Goal: Find specific page/section: Find specific page/section

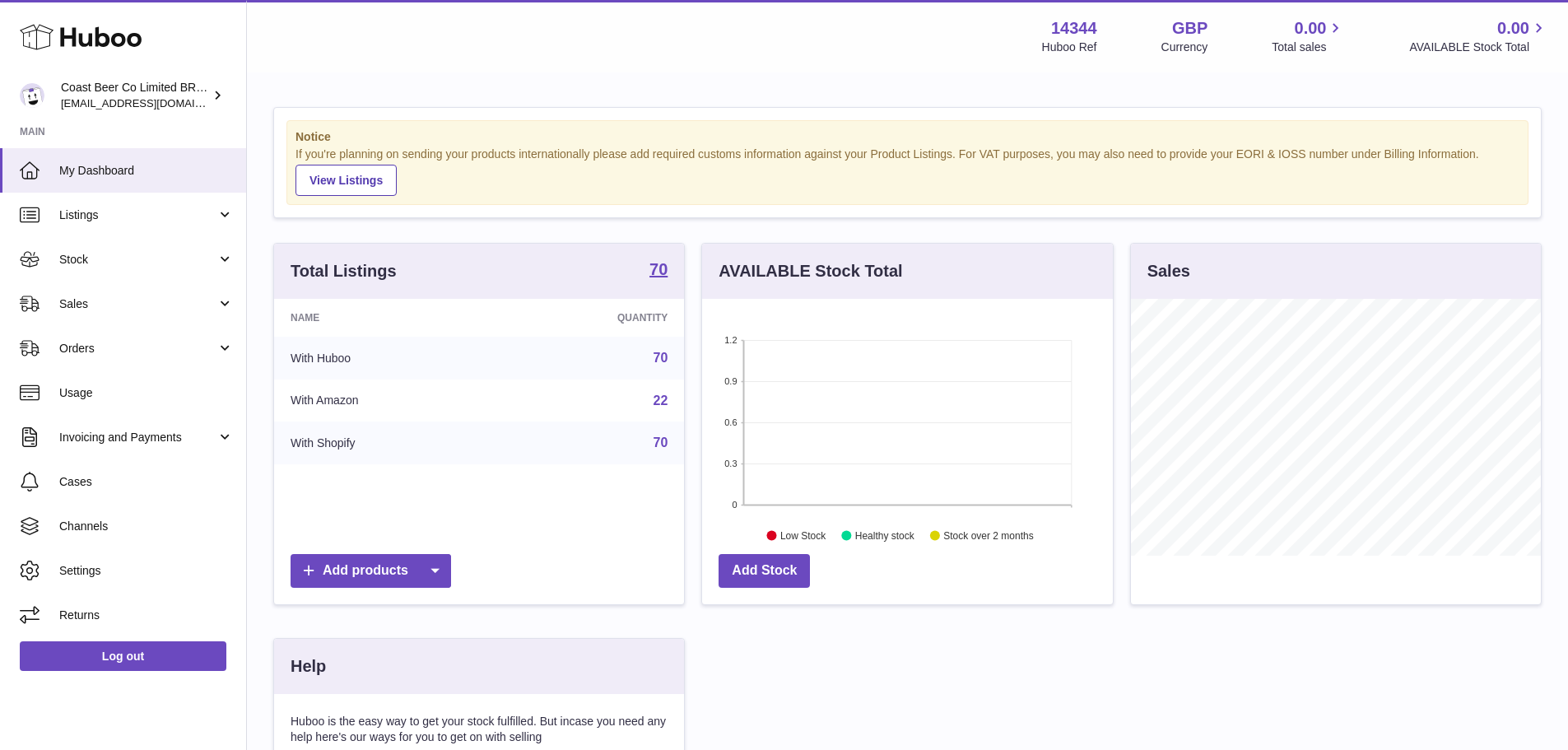
scroll to position [257, 411]
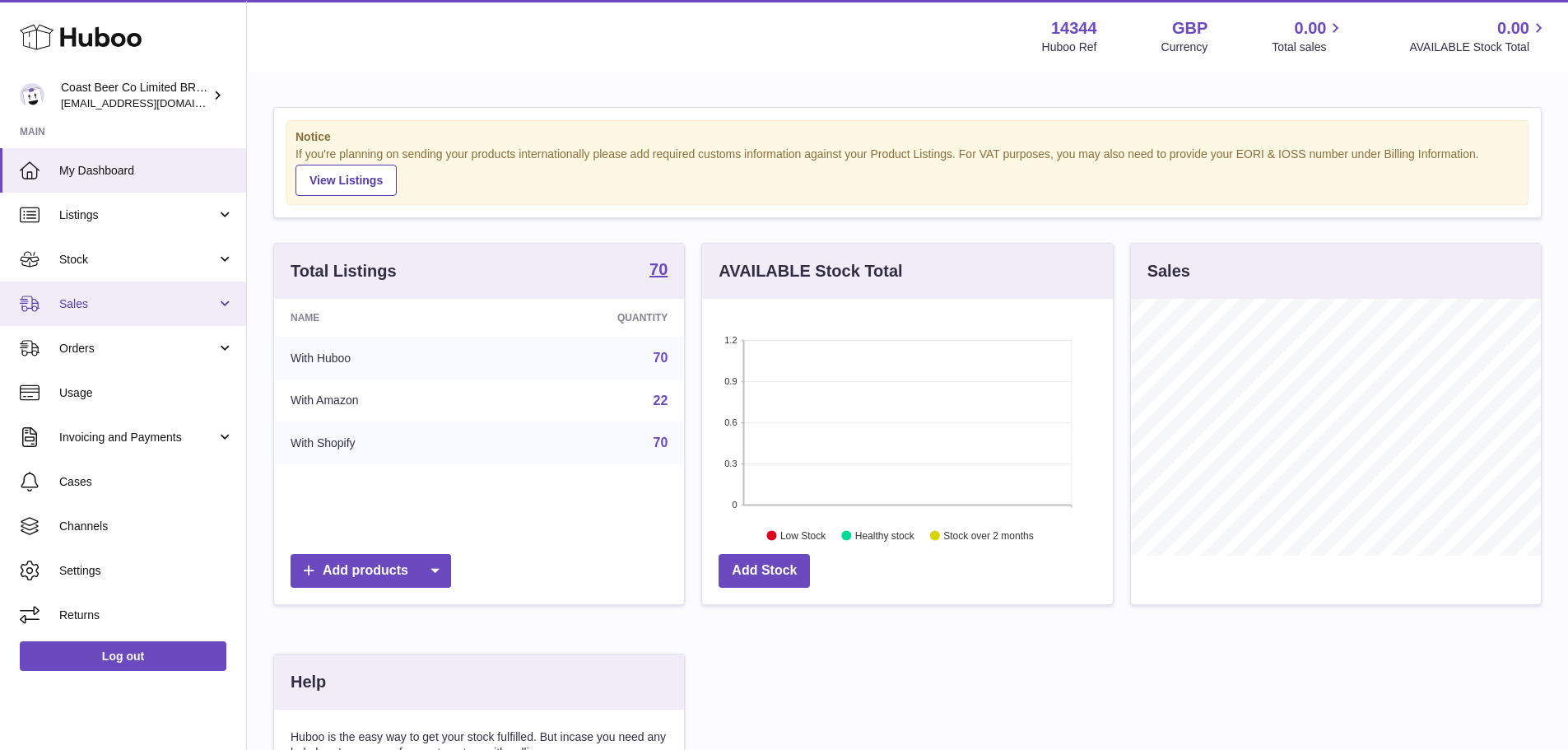
click at [158, 318] on link "Sales" at bounding box center [123, 304] width 246 height 44
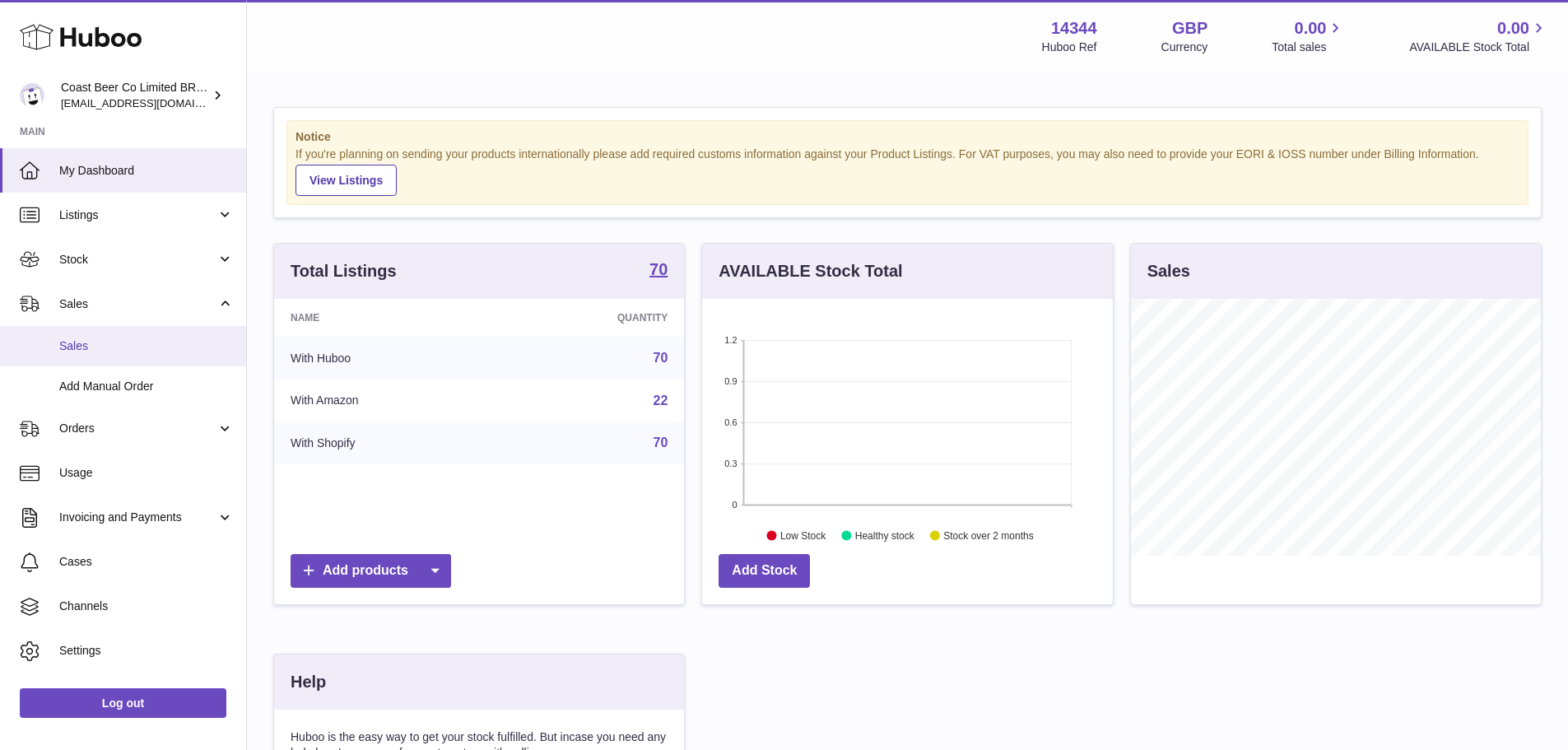
click at [140, 348] on span "Sales" at bounding box center [146, 346] width 175 height 15
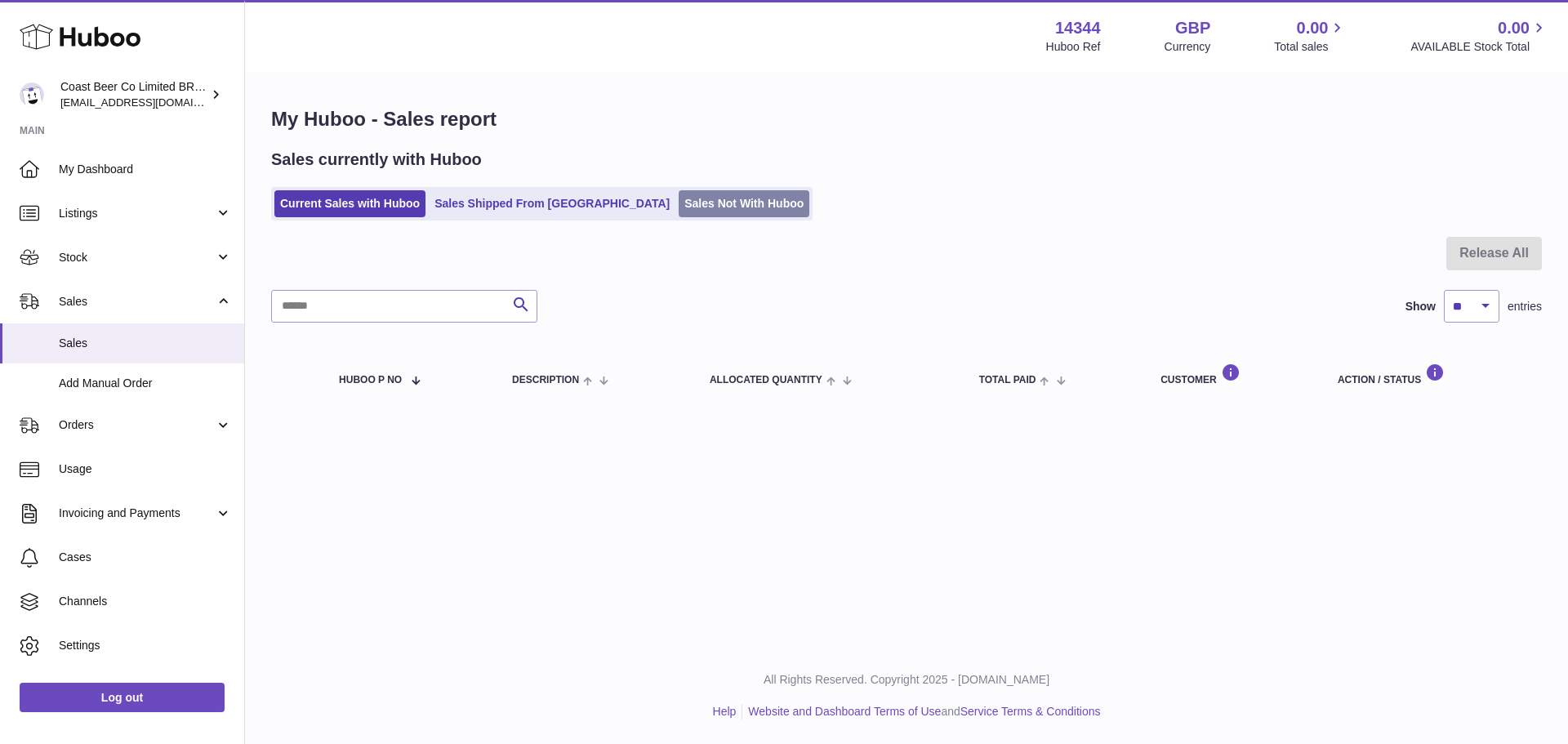
click at [678, 194] on link "Sales Not With Huboo" at bounding box center [743, 204] width 131 height 27
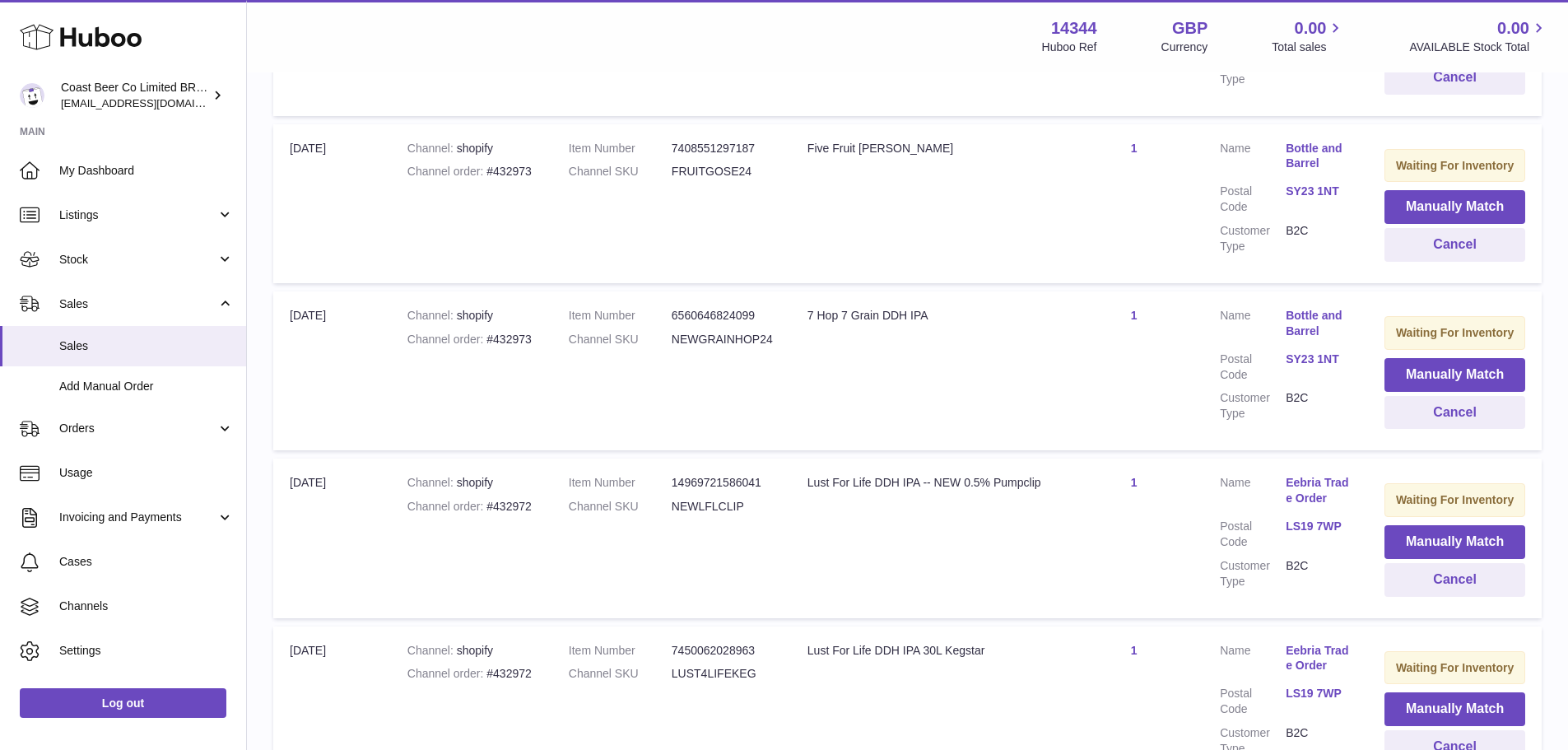
scroll to position [1530, 0]
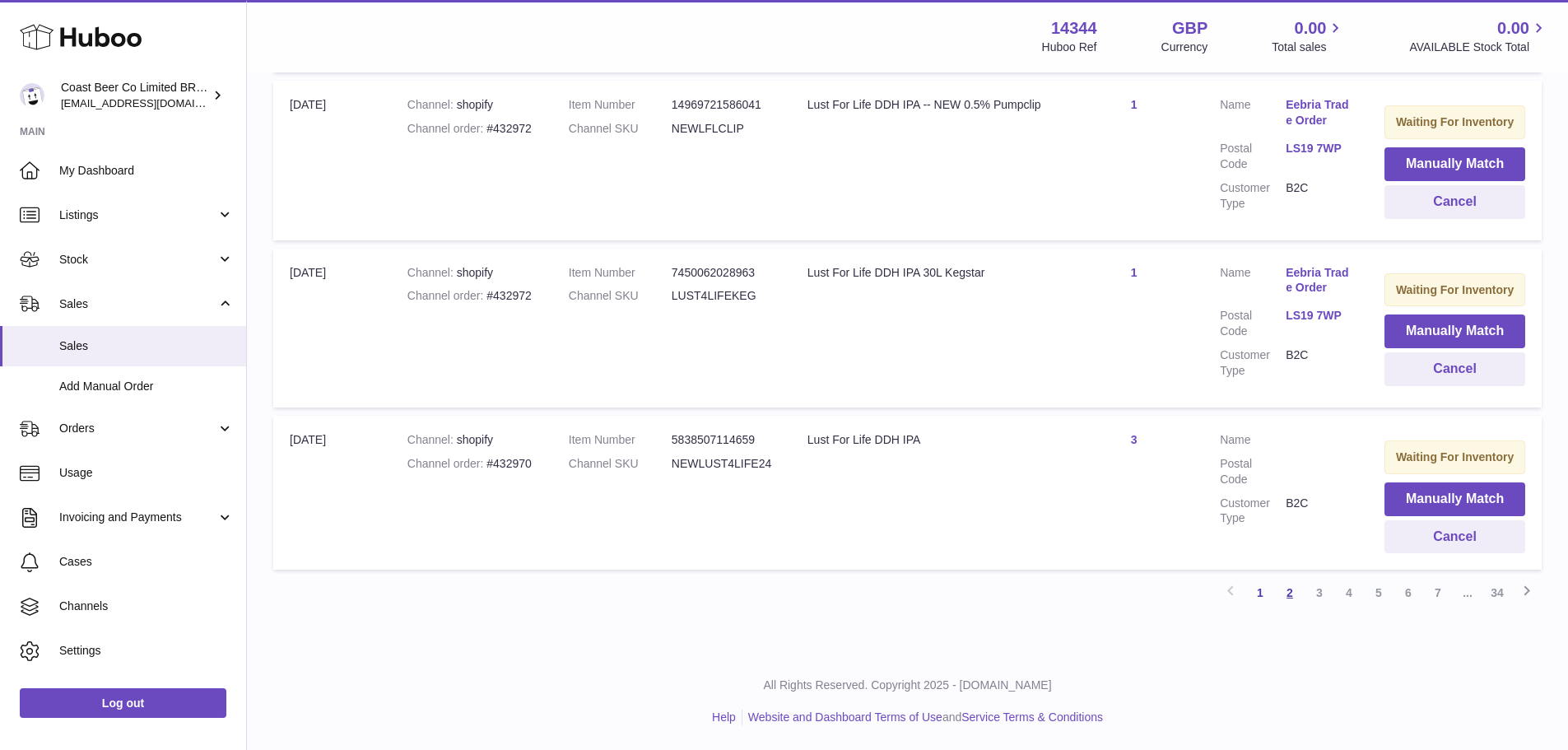
click at [1293, 593] on link "2" at bounding box center [1289, 593] width 30 height 30
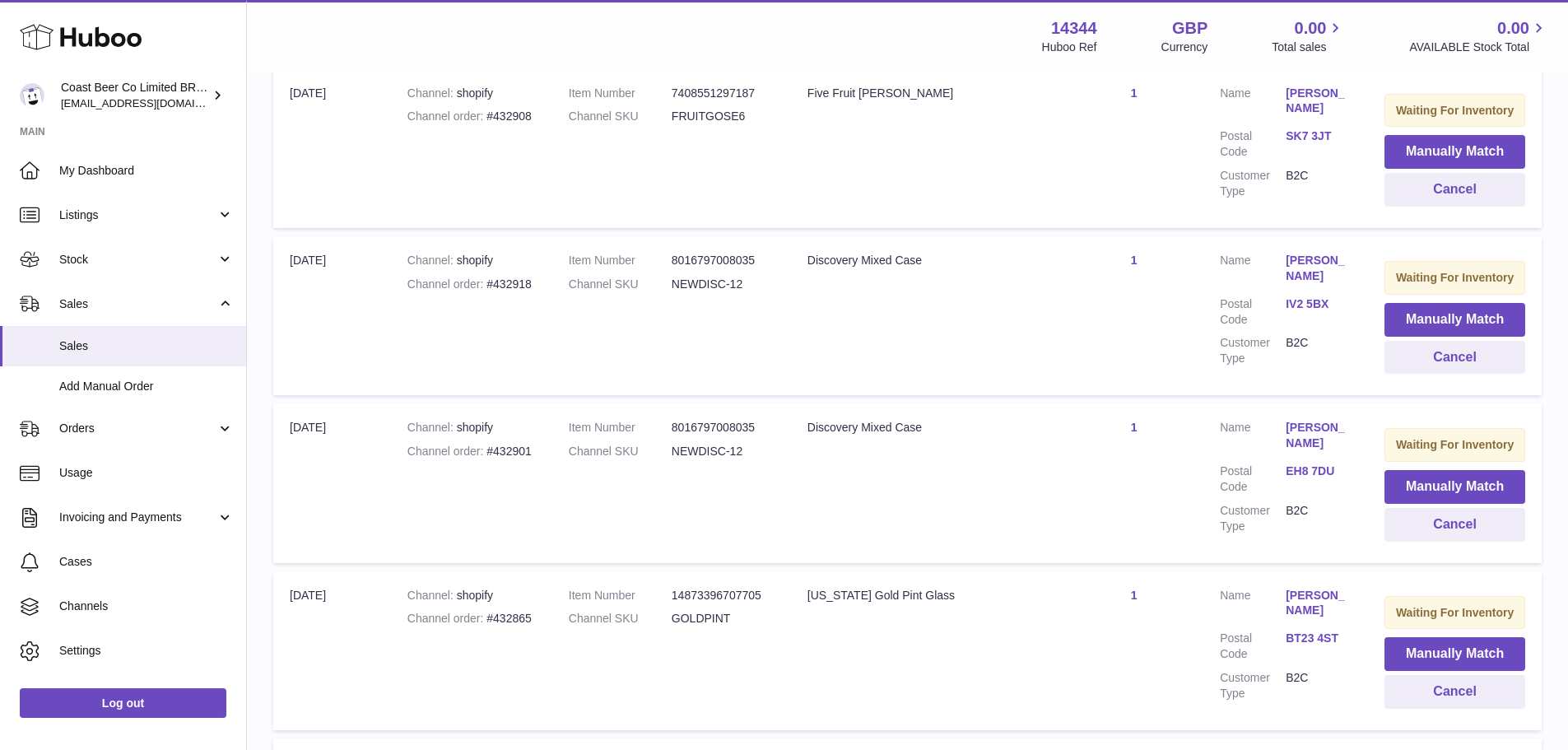
scroll to position [1205, 0]
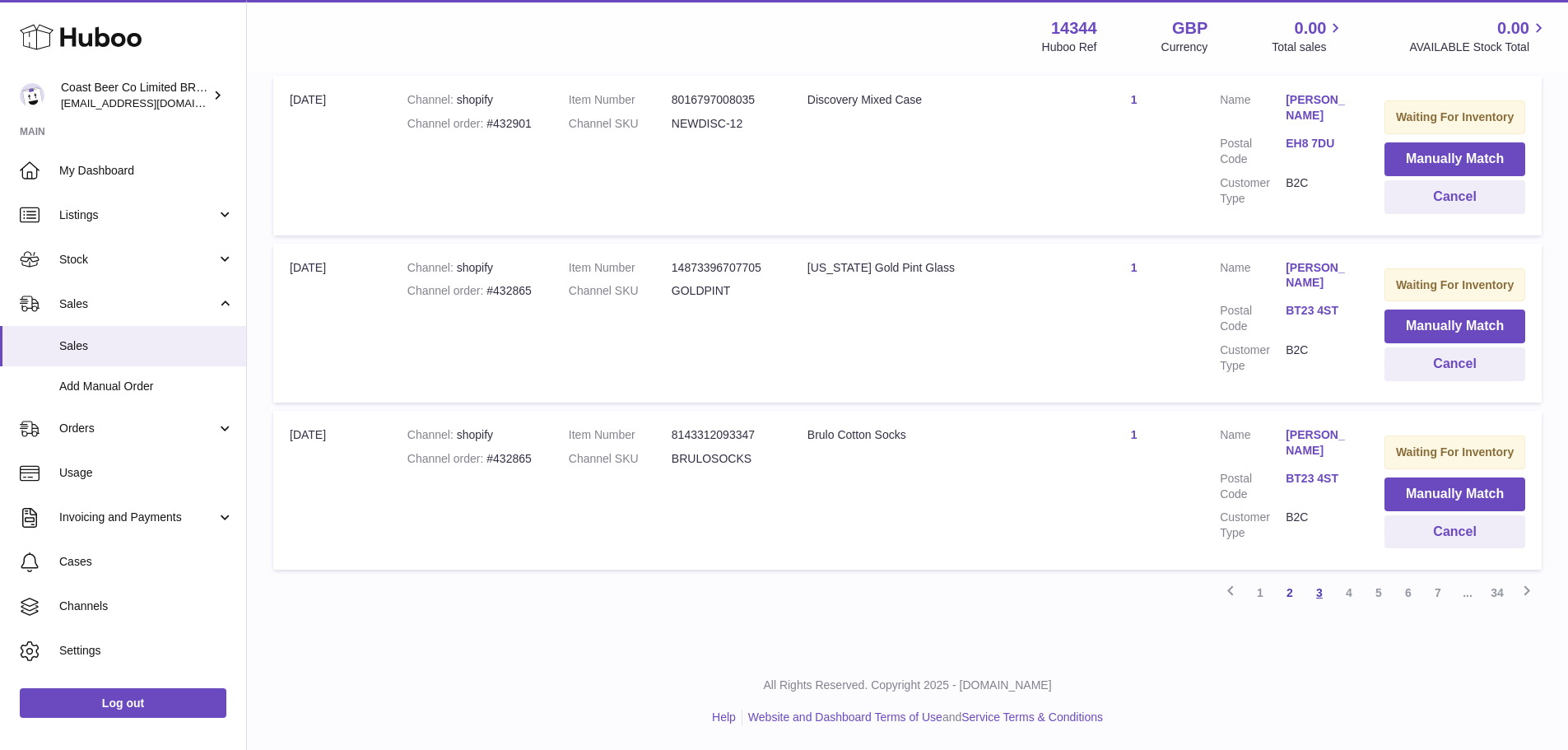
click at [1320, 600] on link "3" at bounding box center [1319, 593] width 30 height 30
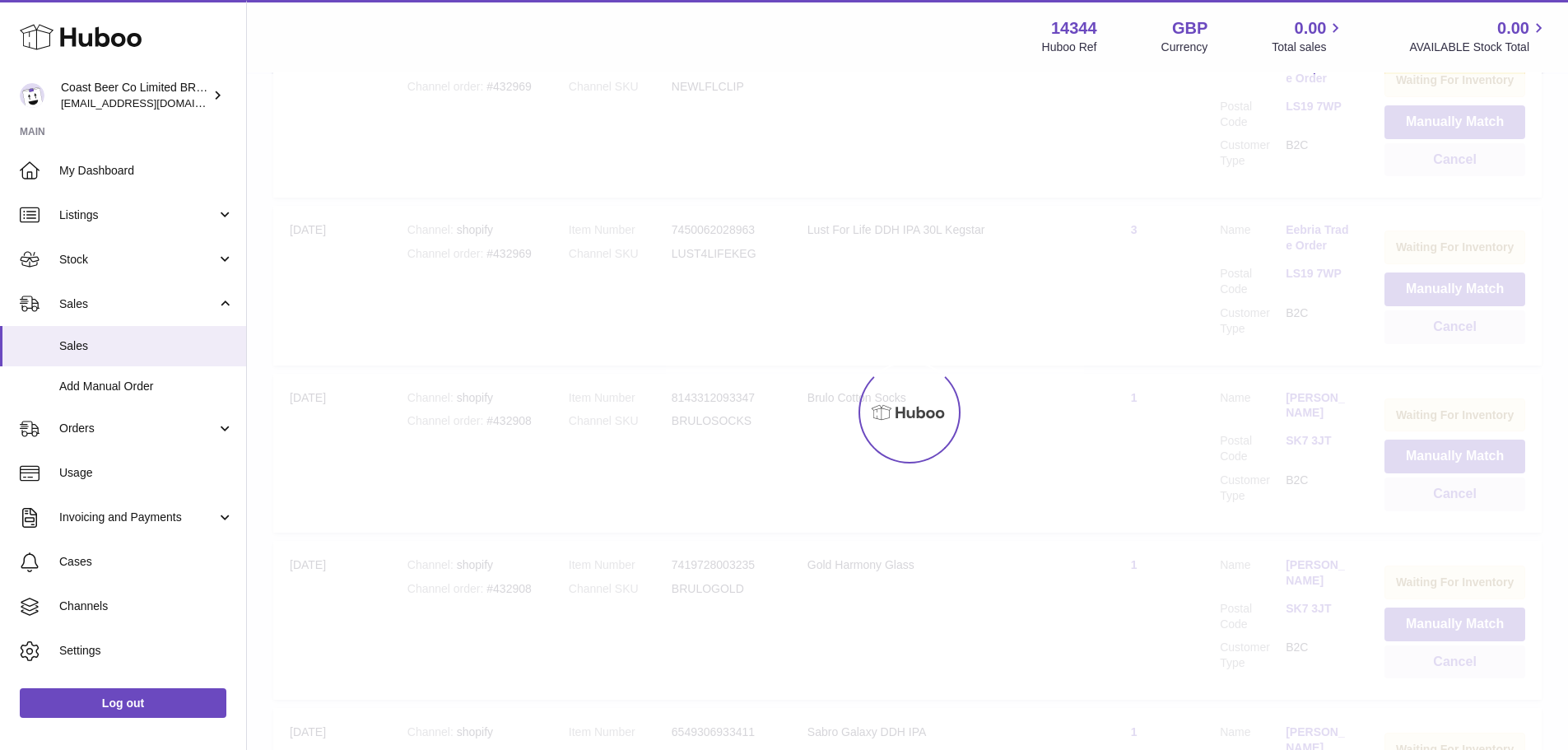
scroll to position [74, 0]
